Goal: Task Accomplishment & Management: Manage account settings

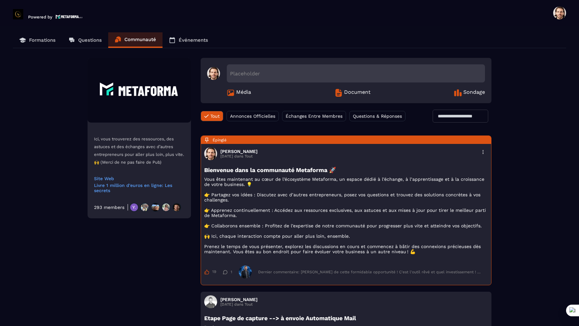
click at [182, 40] on p "Événements" at bounding box center [193, 40] width 29 height 6
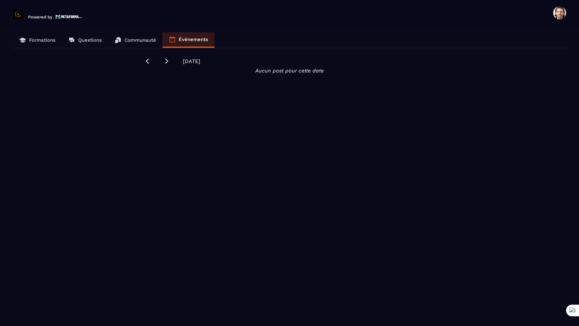
click at [147, 44] on link "Communauté" at bounding box center [135, 40] width 54 height 16
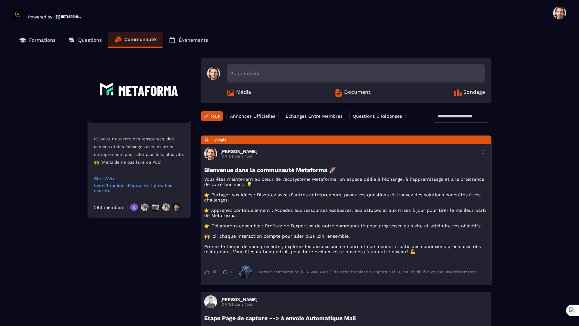
click at [94, 40] on p "Questions" at bounding box center [90, 40] width 24 height 6
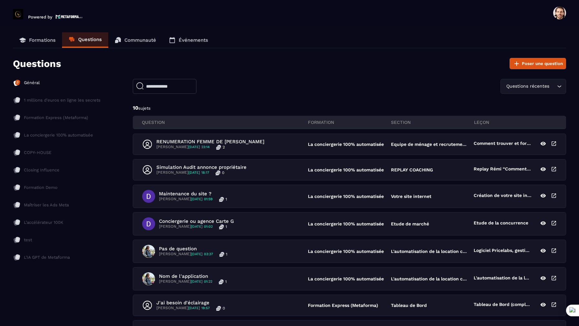
click at [45, 42] on p "Formations" at bounding box center [42, 40] width 26 height 6
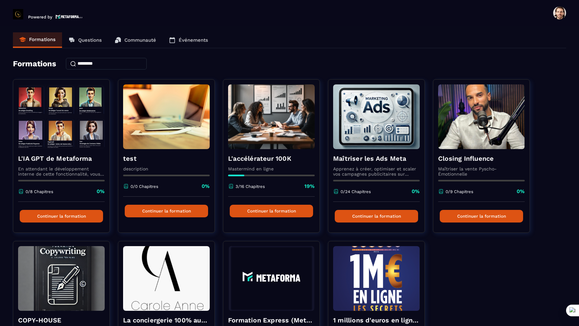
click at [558, 17] on span at bounding box center [559, 12] width 13 height 13
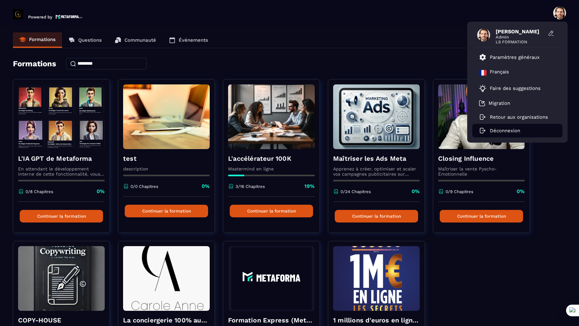
click at [510, 133] on p "Déconnexion" at bounding box center [505, 131] width 30 height 6
